Goal: Information Seeking & Learning: Learn about a topic

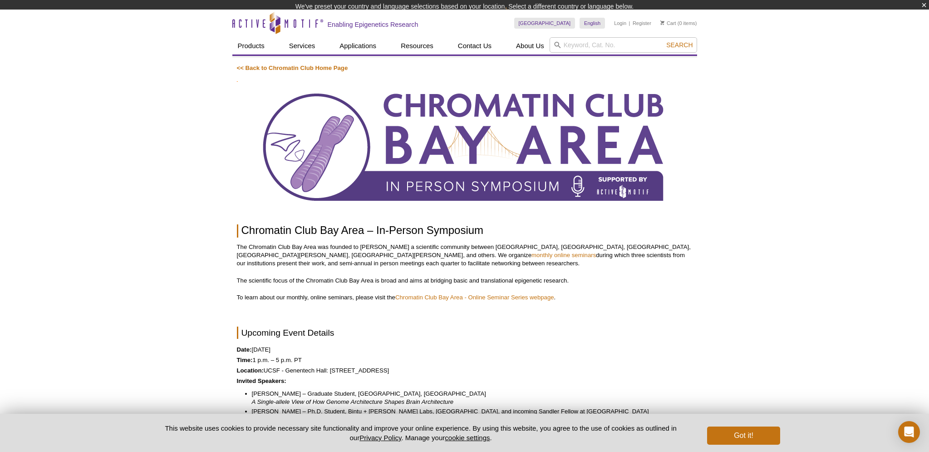
click at [430, 254] on p "The Chromatin Club Bay Area was founded to [PERSON_NAME] a scientific community…" at bounding box center [465, 255] width 456 height 25
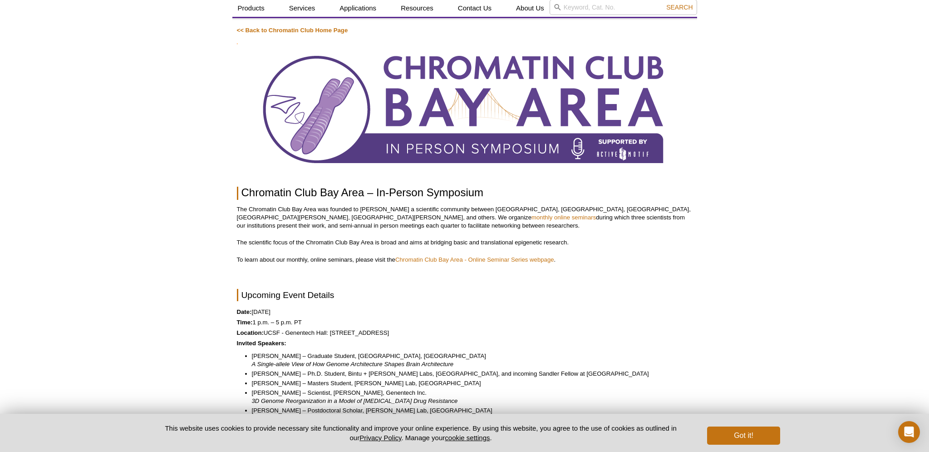
scroll to position [63, 0]
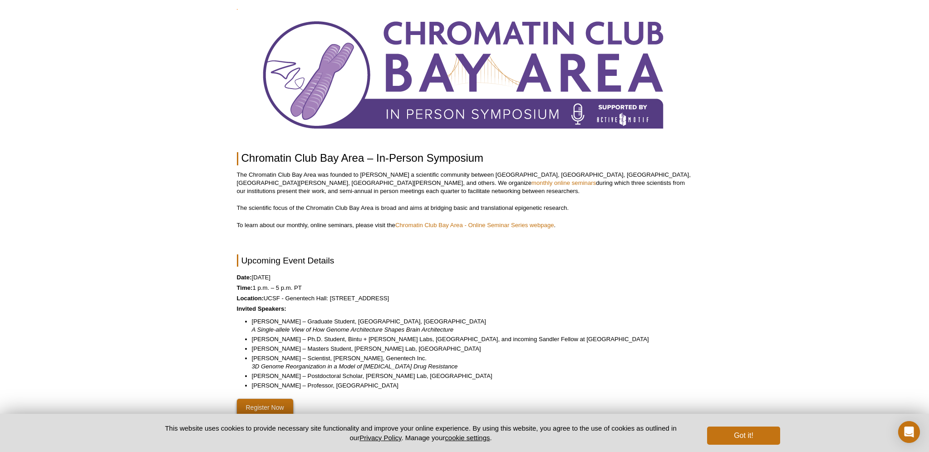
click at [317, 276] on p "Date: [DATE]" at bounding box center [465, 277] width 456 height 8
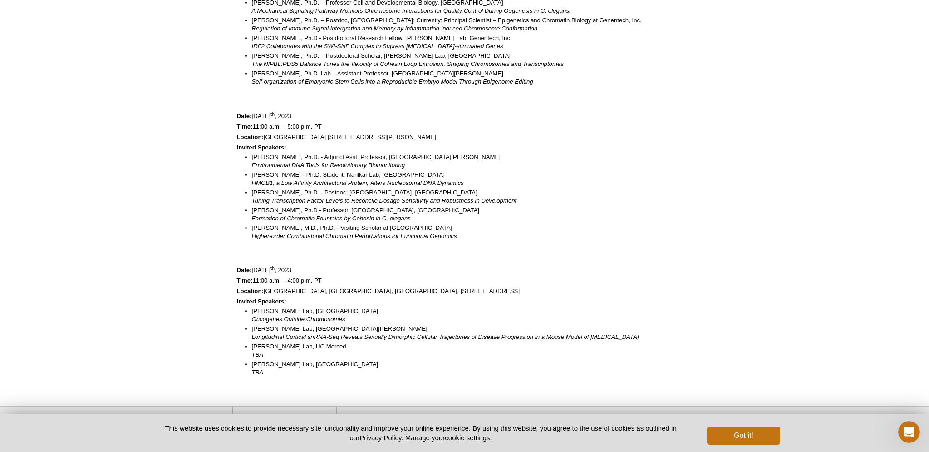
scroll to position [624, 0]
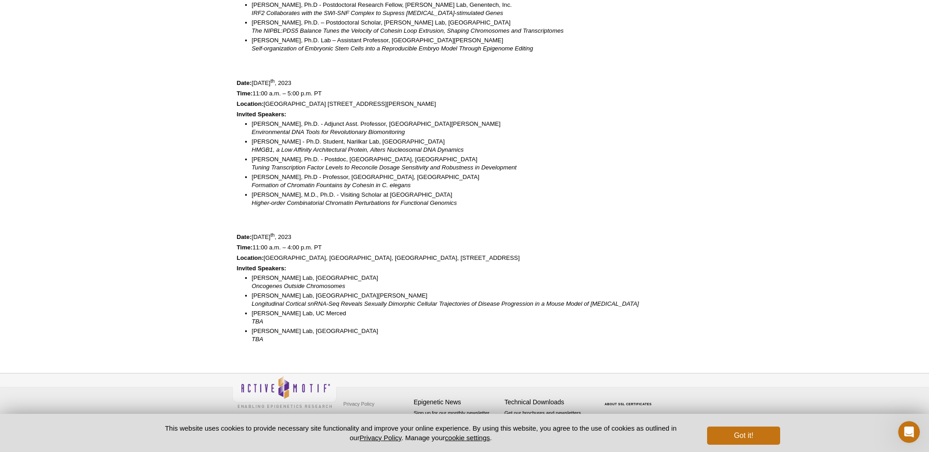
click at [331, 257] on p "Location: [GEOGRAPHIC_DATA], [GEOGRAPHIC_DATA], [GEOGRAPHIC_DATA], [STREET_ADDR…" at bounding box center [465, 258] width 456 height 8
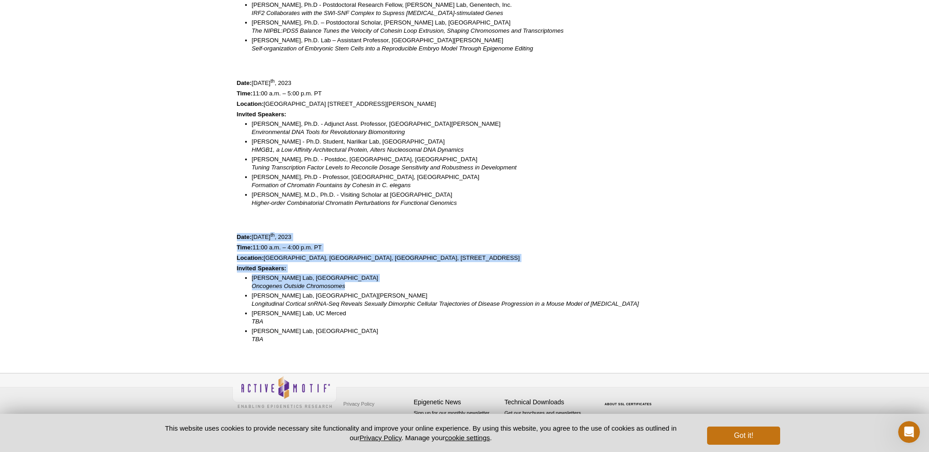
drag, startPoint x: 236, startPoint y: 233, endPoint x: 395, endPoint y: 286, distance: 167.8
click at [395, 286] on li "[PERSON_NAME] Lab, [GEOGRAPHIC_DATA] Oncogenes Outside Chromosomes" at bounding box center [468, 282] width 432 height 16
drag, startPoint x: 347, startPoint y: 288, endPoint x: 192, endPoint y: 225, distance: 167.6
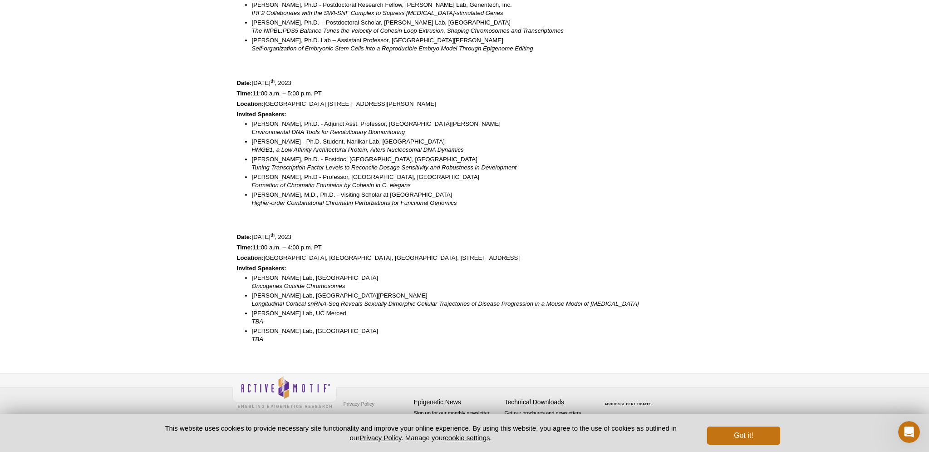
drag, startPoint x: 220, startPoint y: 203, endPoint x: 225, endPoint y: 200, distance: 5.9
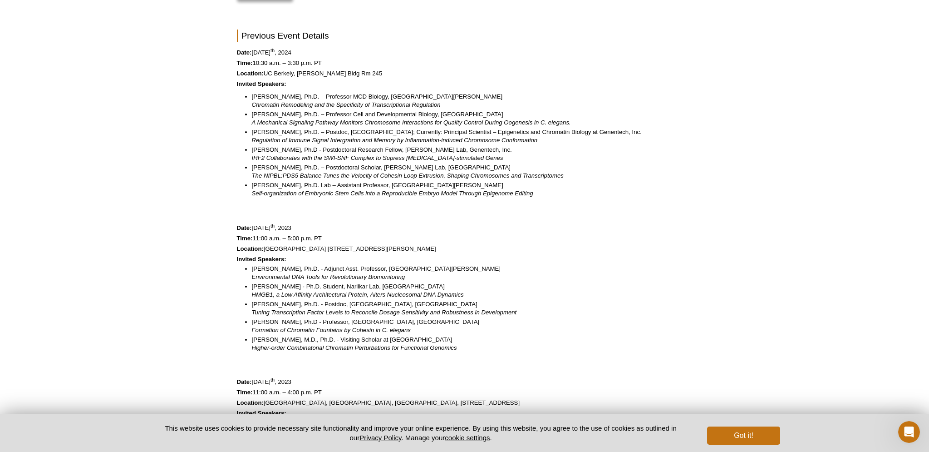
scroll to position [471, 0]
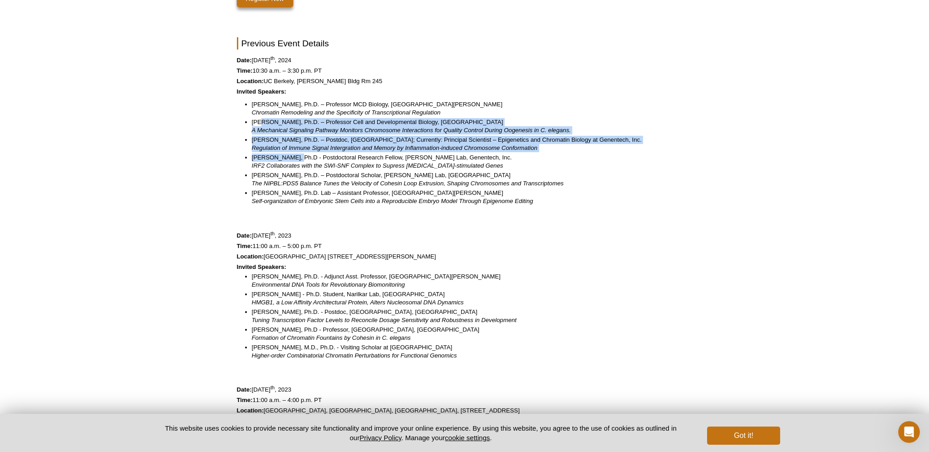
drag, startPoint x: 262, startPoint y: 125, endPoint x: 301, endPoint y: 164, distance: 55.2
click at [297, 159] on ul "[PERSON_NAME], Ph.D. – Professor MCD Biology, UC Santa [PERSON_NAME] Chromatin …" at bounding box center [460, 152] width 447 height 105
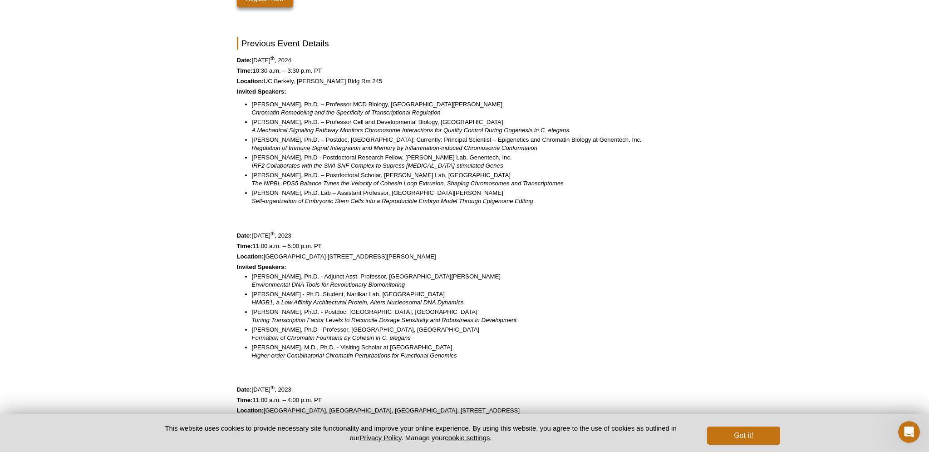
click at [301, 164] on em "IRF2 Collaborates with the SWI-SNF Complex to Supress [MEDICAL_DATA]-stimulated…" at bounding box center [378, 165] width 252 height 7
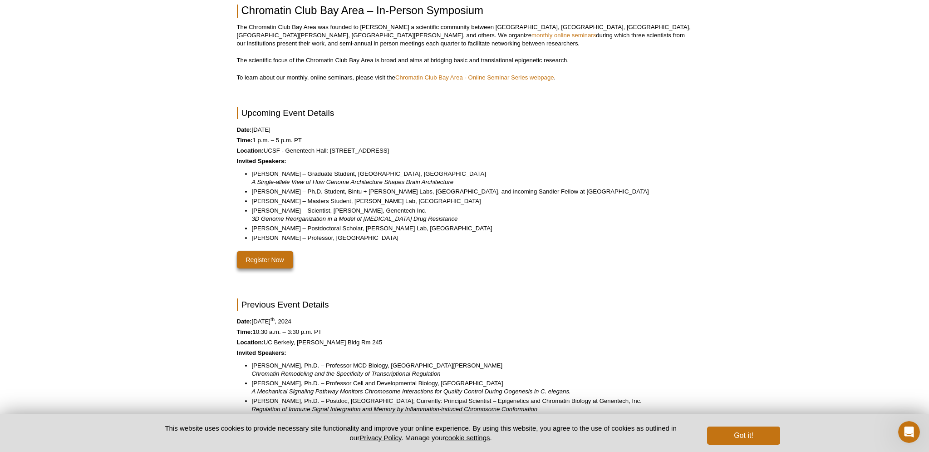
scroll to position [198, 0]
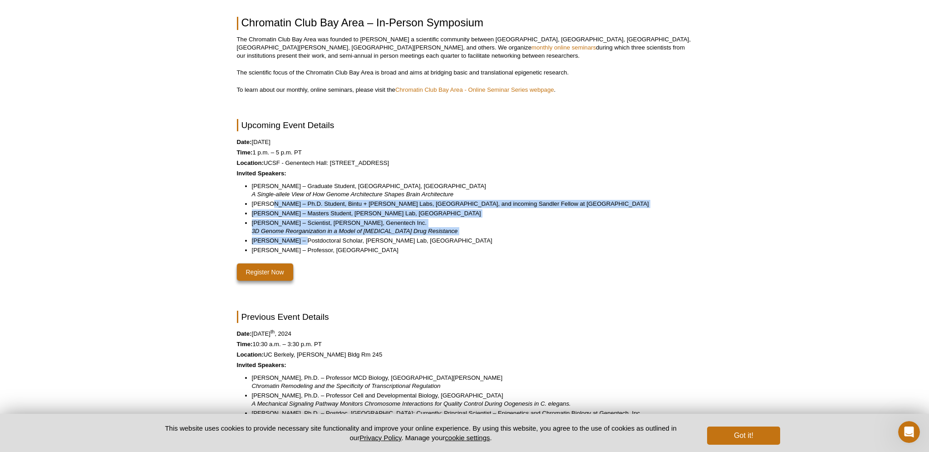
drag, startPoint x: 268, startPoint y: 203, endPoint x: 300, endPoint y: 242, distance: 50.3
click at [300, 242] on ul "[PERSON_NAME] – Graduate Student, Canzio Lab, [GEOGRAPHIC_DATA] A Single-allele…" at bounding box center [460, 218] width 447 height 72
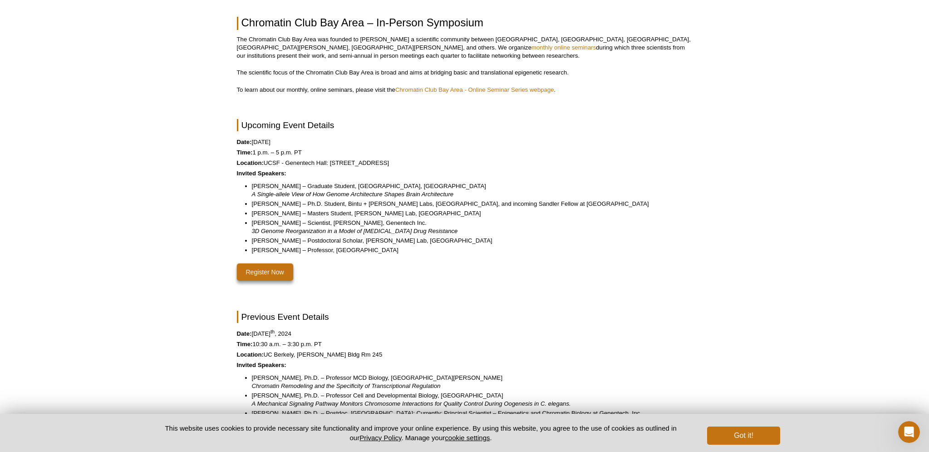
click at [302, 244] on li "[PERSON_NAME] – Postdoctoral Scholar, [PERSON_NAME] Lab, [GEOGRAPHIC_DATA]" at bounding box center [468, 241] width 432 height 8
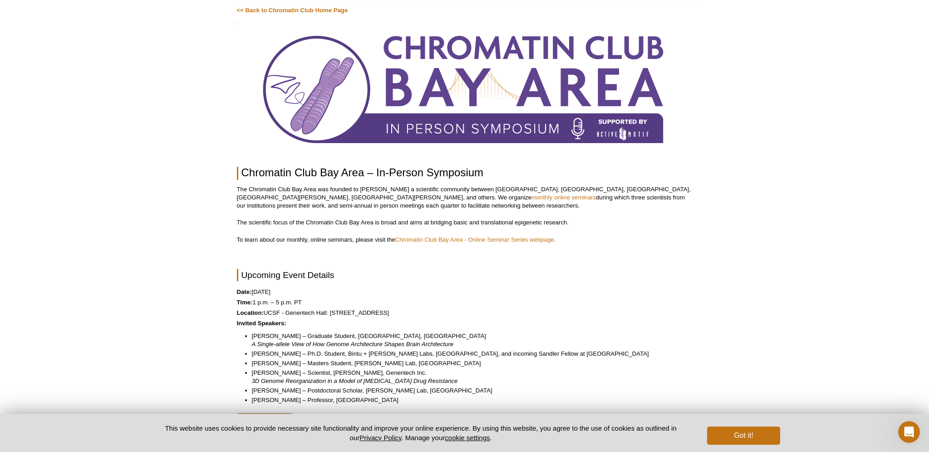
scroll to position [42, 0]
